Goal: Check status

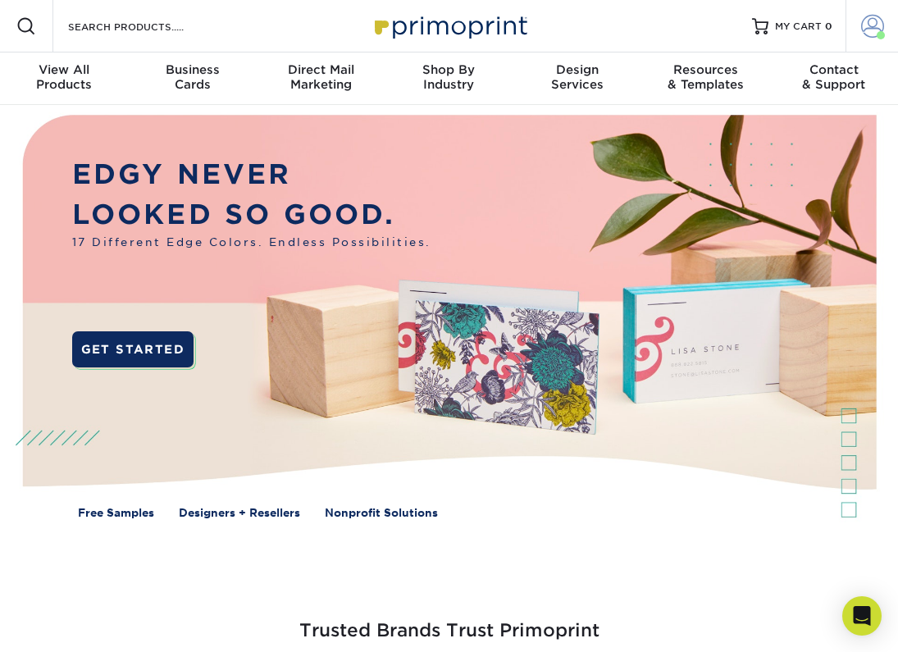
click at [869, 32] on span at bounding box center [872, 26] width 23 height 23
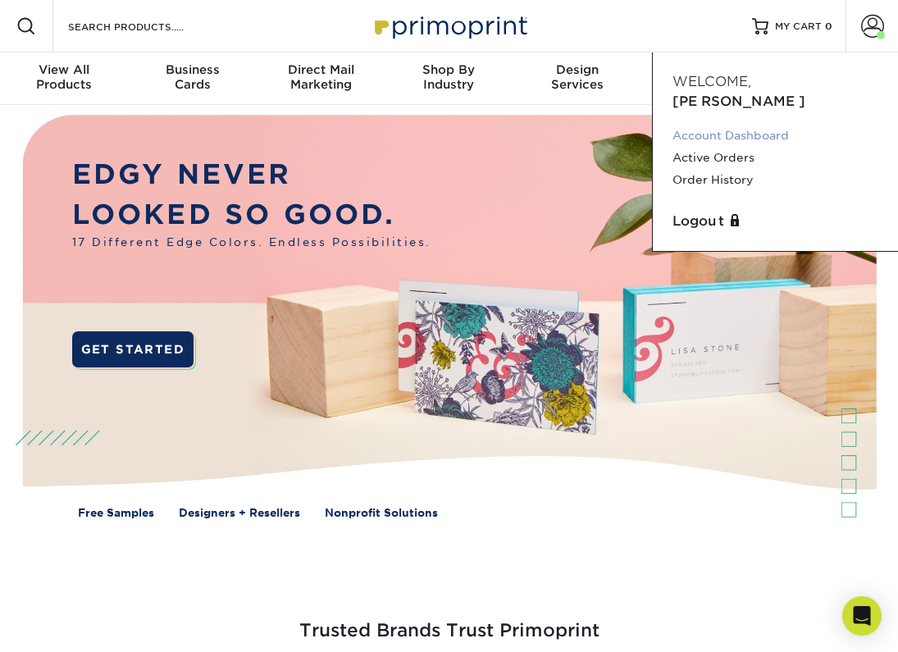
click at [702, 125] on link "Account Dashboard" at bounding box center [776, 136] width 206 height 22
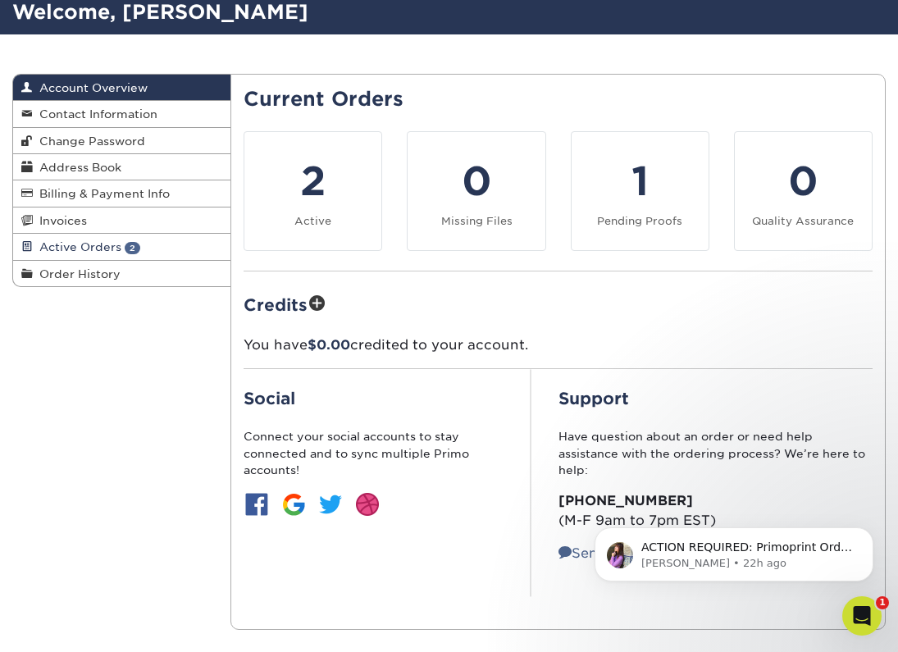
click at [130, 249] on span "2" at bounding box center [133, 248] width 16 height 12
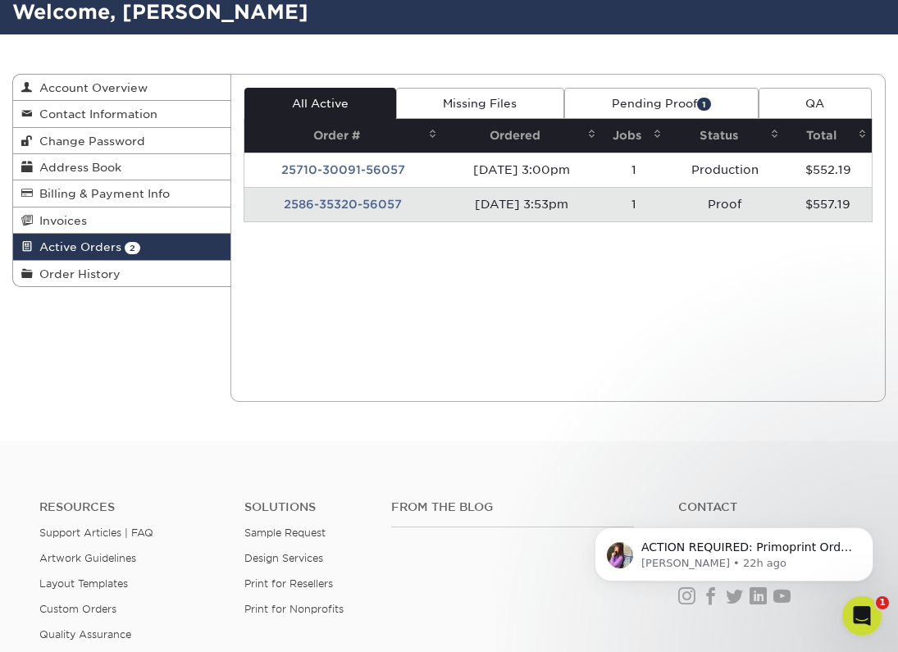
click at [496, 211] on td "08/06/2025 3:53pm" at bounding box center [521, 204] width 159 height 34
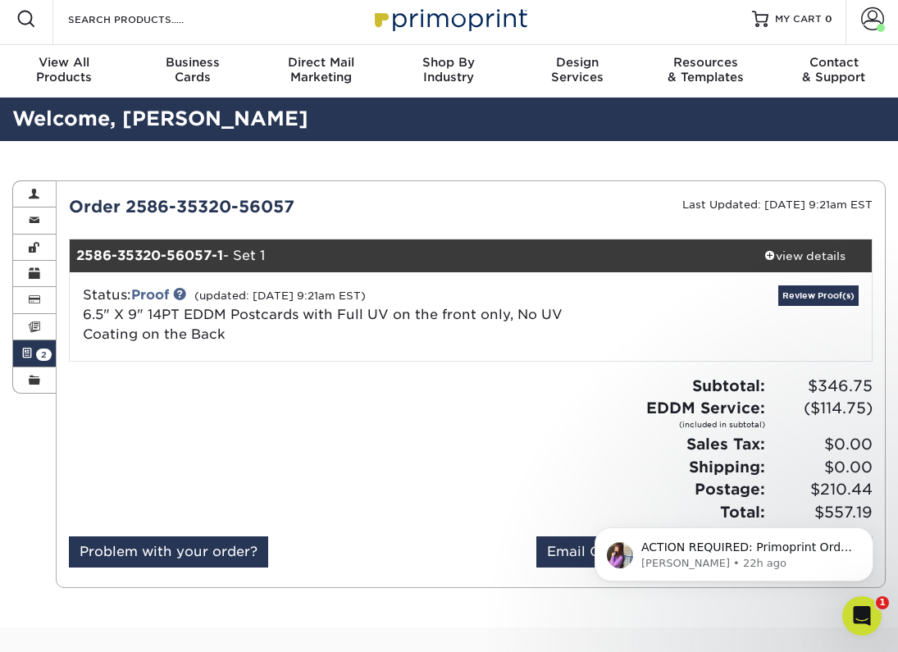
scroll to position [11, 0]
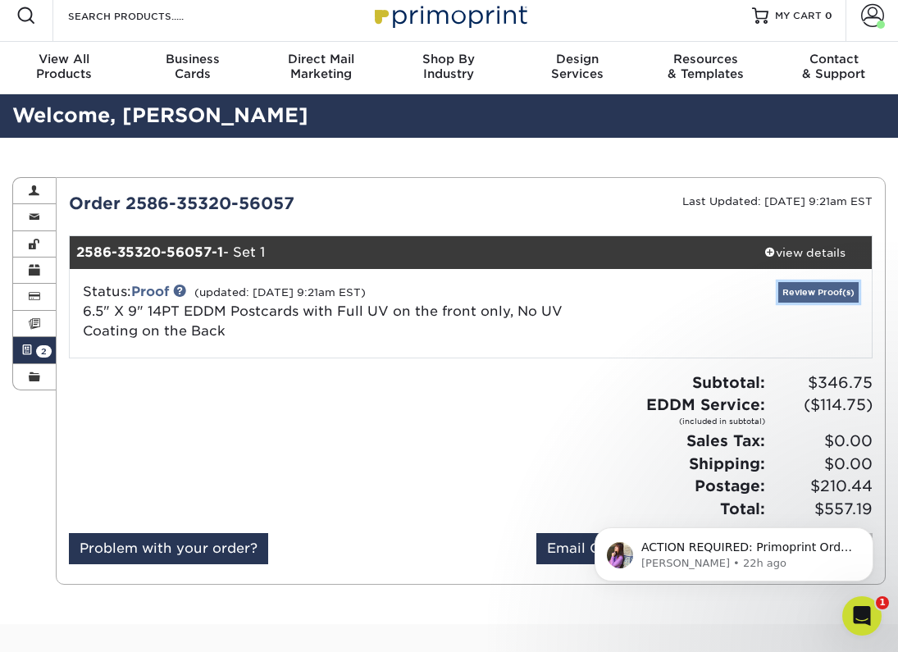
click at [826, 291] on link "Review Proof(s)" at bounding box center [818, 292] width 80 height 21
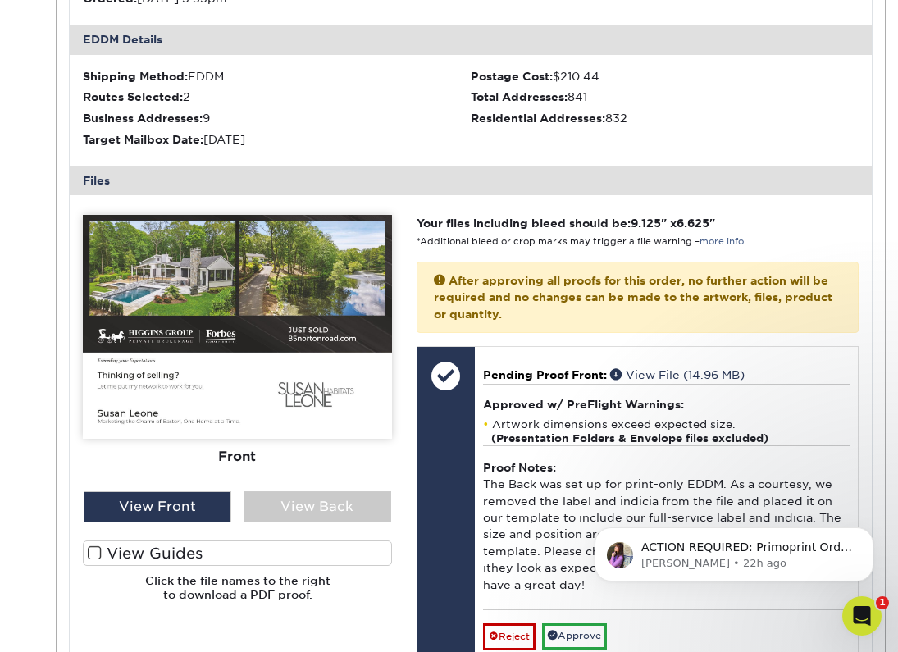
scroll to position [553, 0]
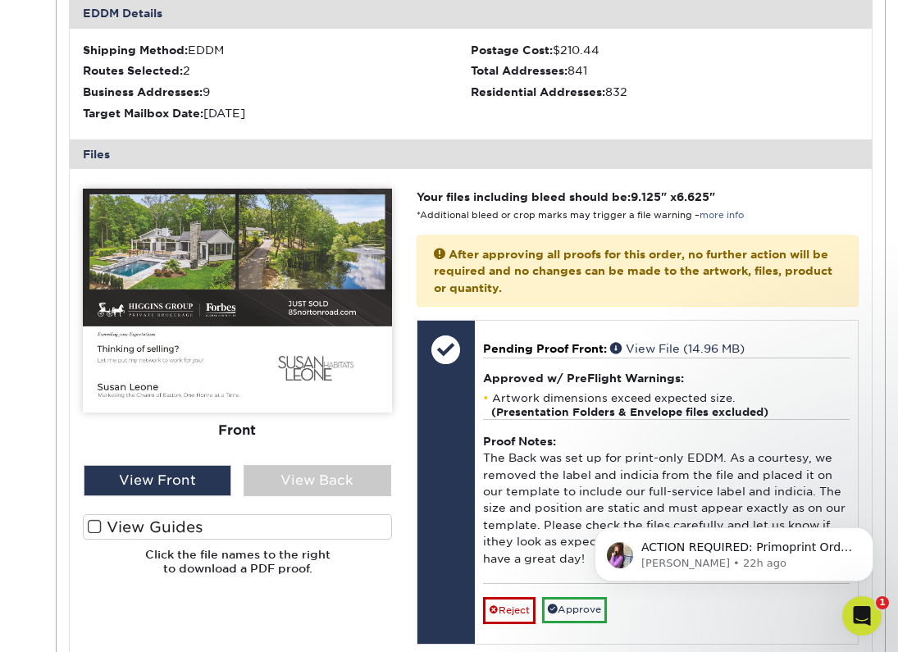
click at [267, 299] on img at bounding box center [237, 301] width 309 height 224
click at [199, 480] on div "View Front" at bounding box center [158, 480] width 148 height 31
click at [303, 477] on div "View Back" at bounding box center [318, 480] width 148 height 31
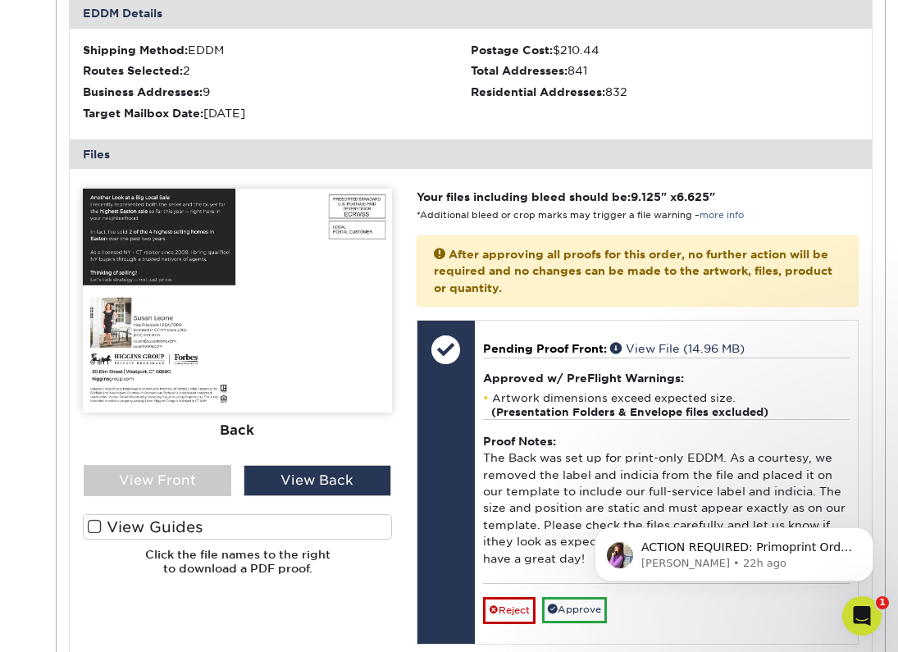
click at [300, 376] on img at bounding box center [237, 301] width 309 height 224
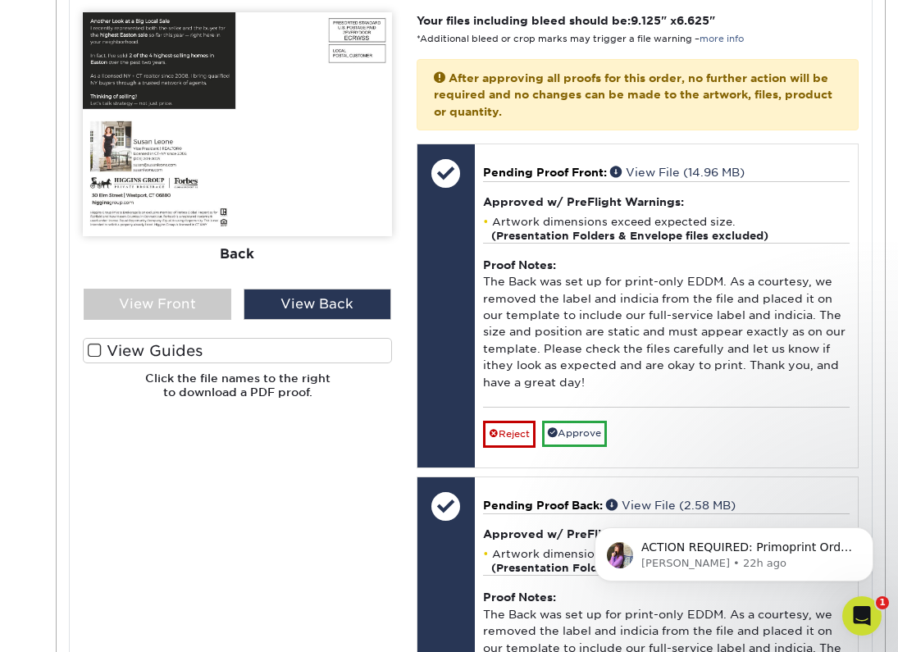
scroll to position [730, 0]
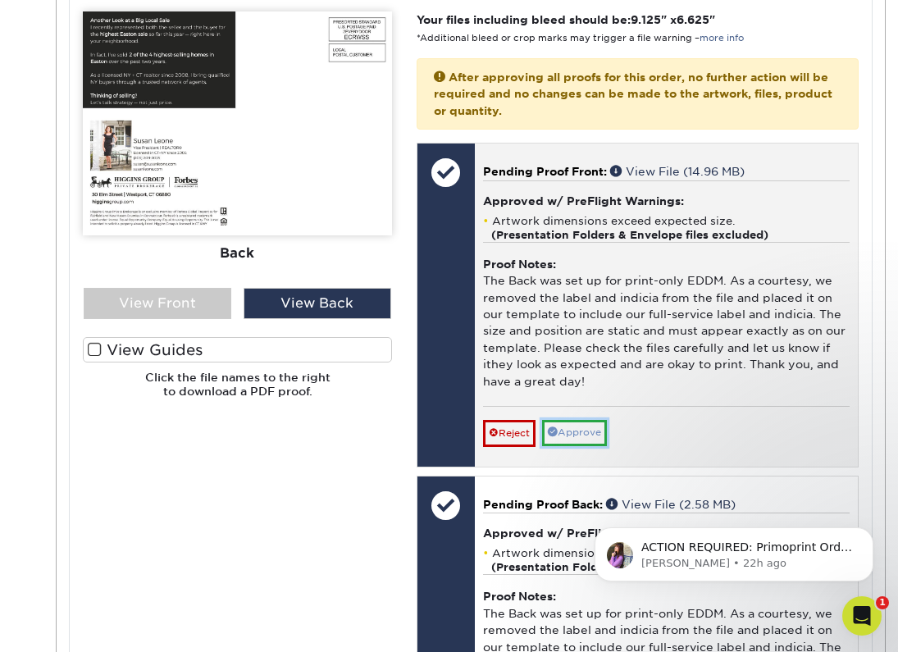
click at [586, 437] on link "Approve" at bounding box center [574, 432] width 65 height 25
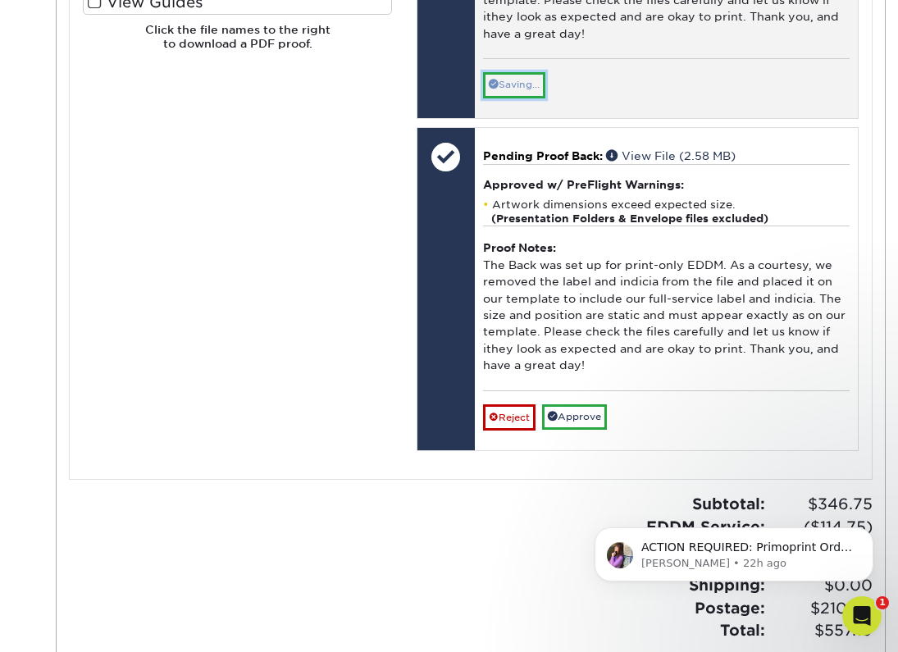
scroll to position [1079, 0]
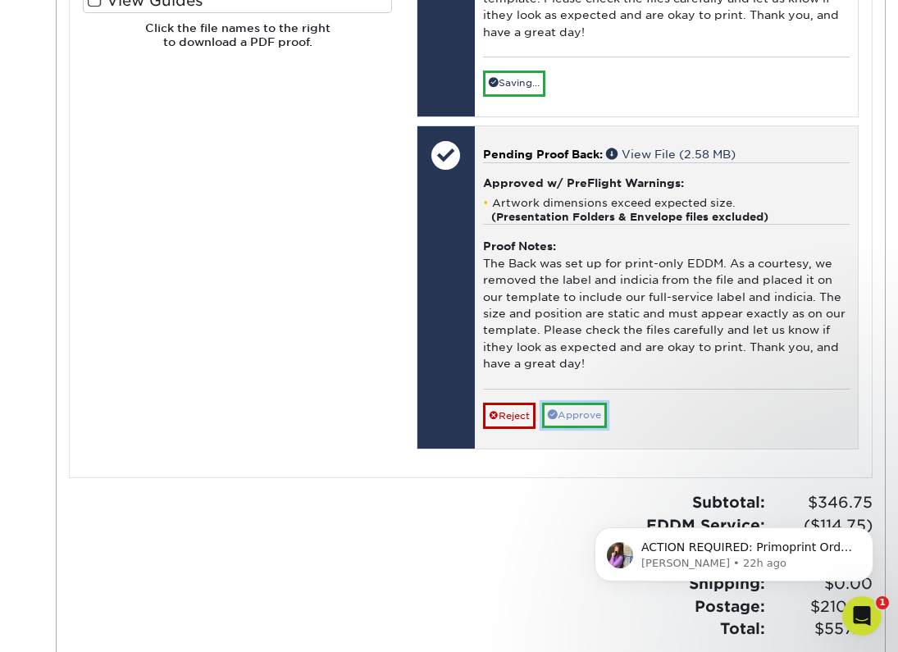
click at [586, 420] on link "Approve" at bounding box center [574, 415] width 65 height 25
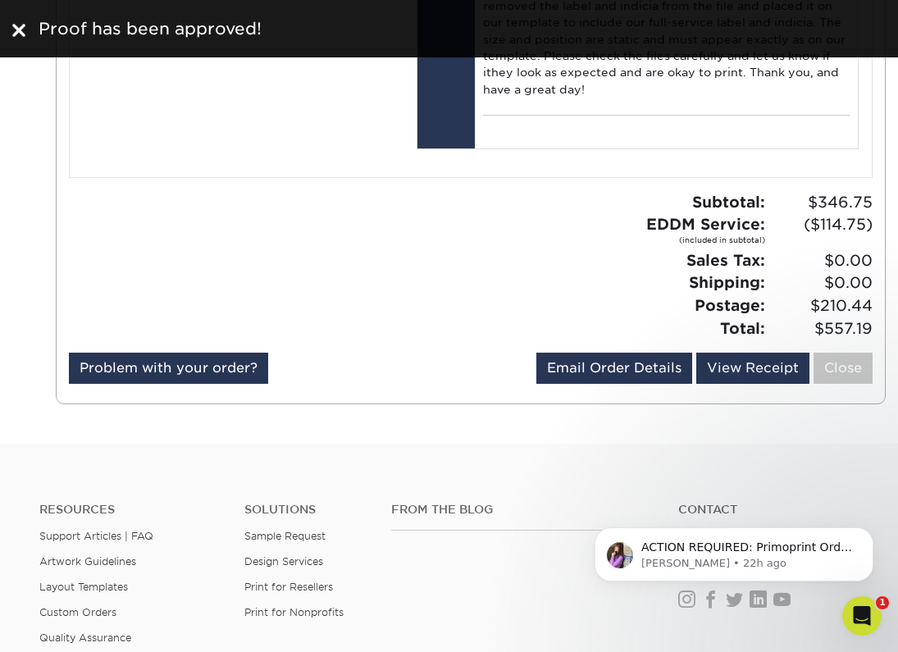
scroll to position [1330, 0]
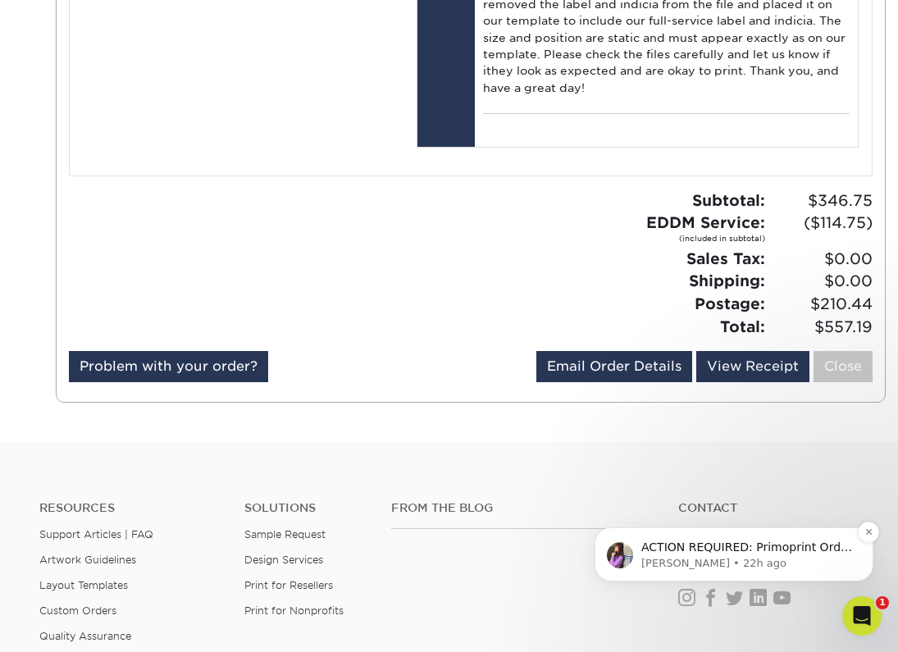
click at [701, 563] on p "Erica • 22h ago" at bounding box center [747, 563] width 212 height 15
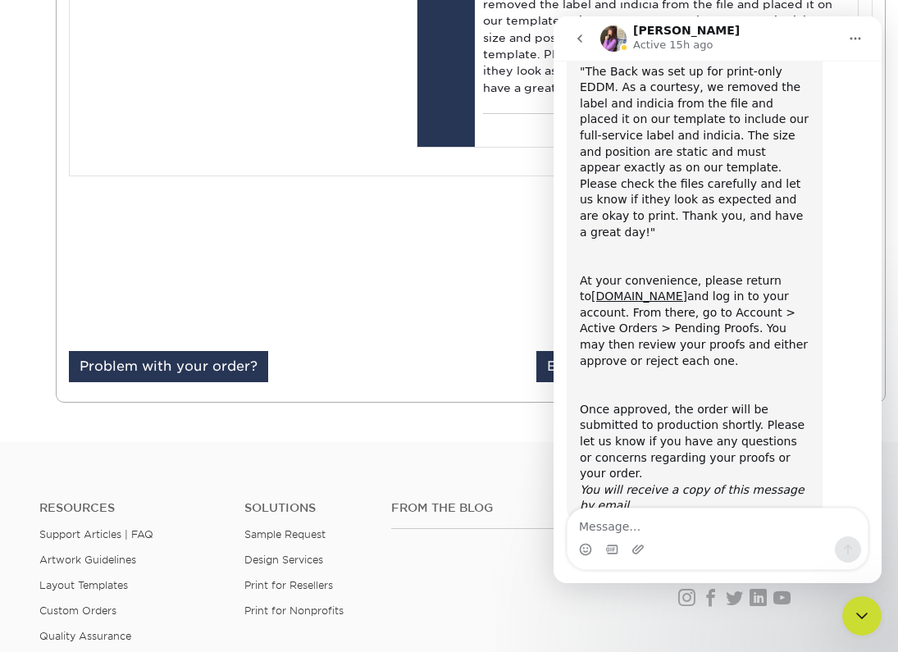
scroll to position [196, 0]
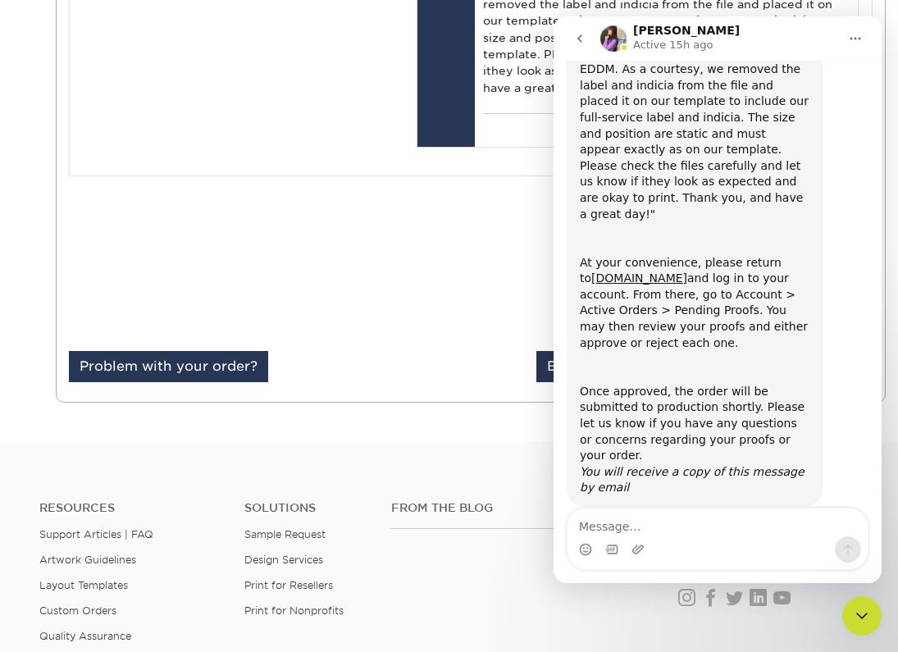
click at [648, 535] on textarea "Message…" at bounding box center [718, 523] width 300 height 28
type textarea "all set! thank you!"
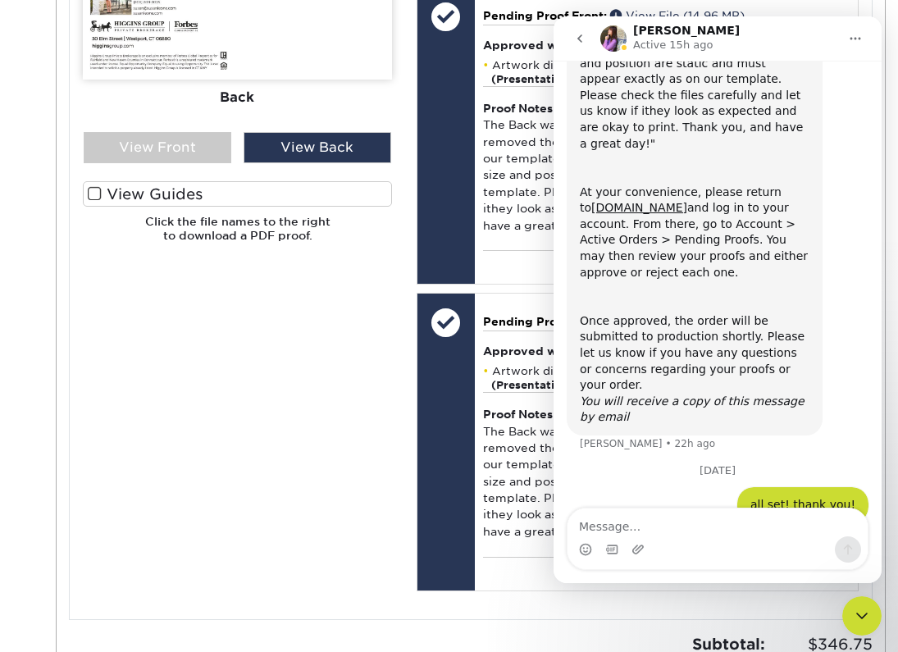
scroll to position [816, 0]
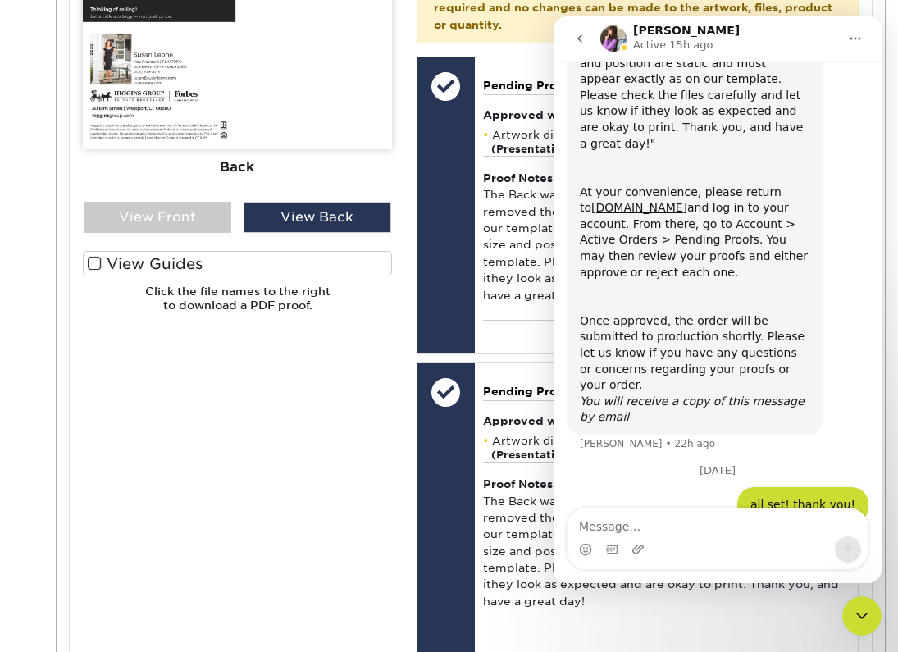
click at [340, 382] on div "Please Upload Your Files We accept: PDF , JPEG 1 or TIFF 1 files. Submitting AI…" at bounding box center [238, 296] width 334 height 743
